Goal: Task Accomplishment & Management: Complete application form

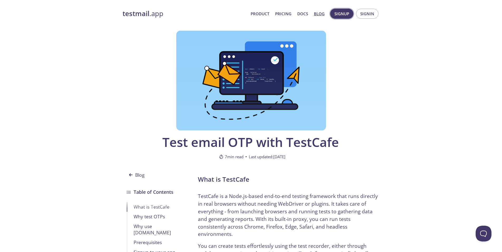
click at [342, 14] on span "Signup" at bounding box center [341, 13] width 15 height 7
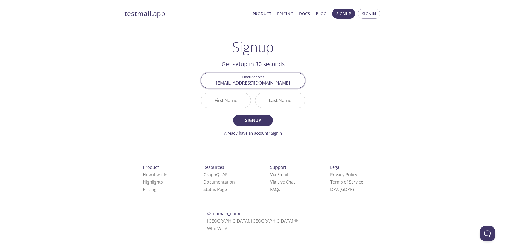
type input "[EMAIL_ADDRESS][DOMAIN_NAME]"
click at [222, 100] on input "First Name" at bounding box center [226, 100] width 50 height 15
type input "Carrefour"
click at [284, 102] on input "Last Name" at bounding box center [280, 100] width 50 height 15
click at [282, 102] on input "calltr0nix" at bounding box center [280, 100] width 50 height 15
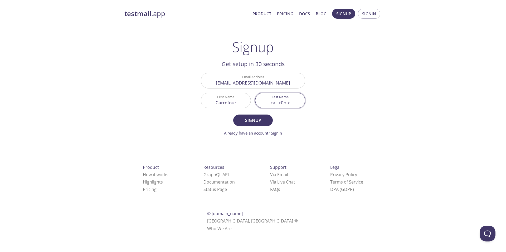
click at [283, 102] on input "calltr0nix" at bounding box center [280, 100] width 50 height 15
type input "calltronix"
click at [265, 120] on span "Signup" at bounding box center [253, 120] width 28 height 7
